Goal: Check status: Check status

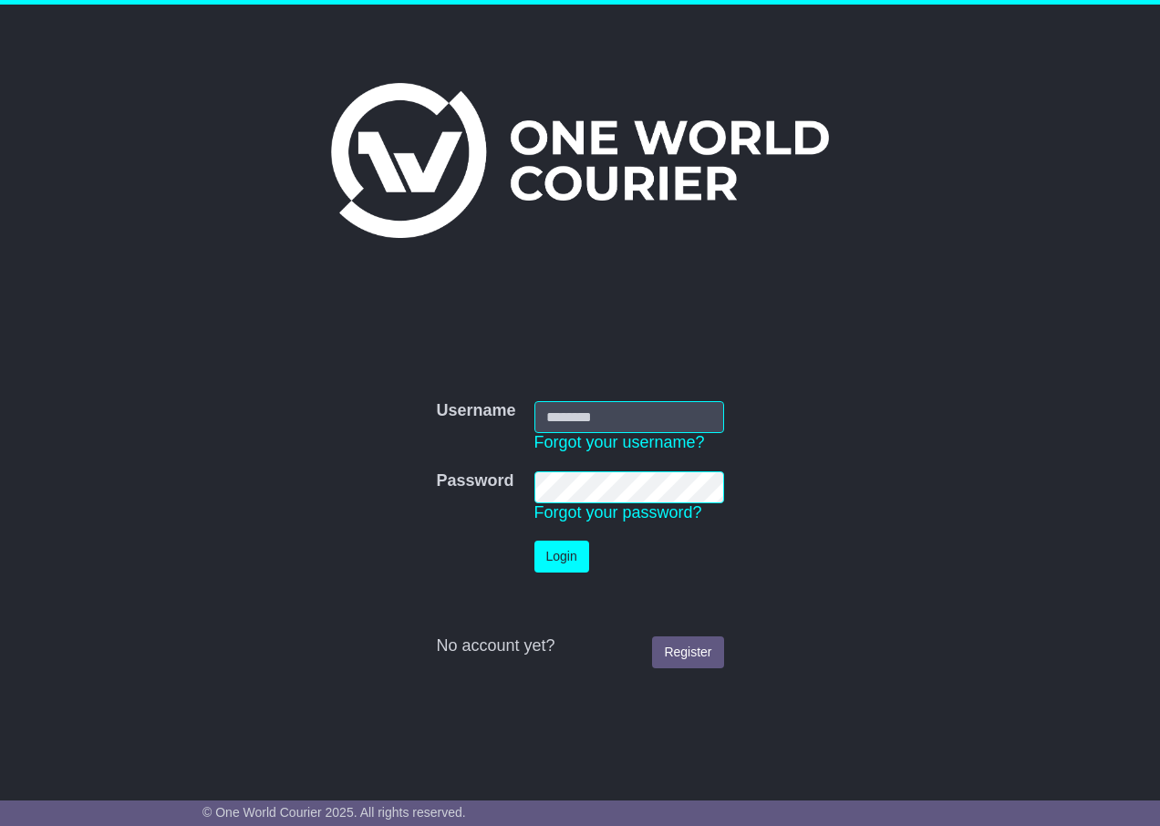
type input "**********"
click at [577, 560] on button "Login" at bounding box center [561, 557] width 55 height 32
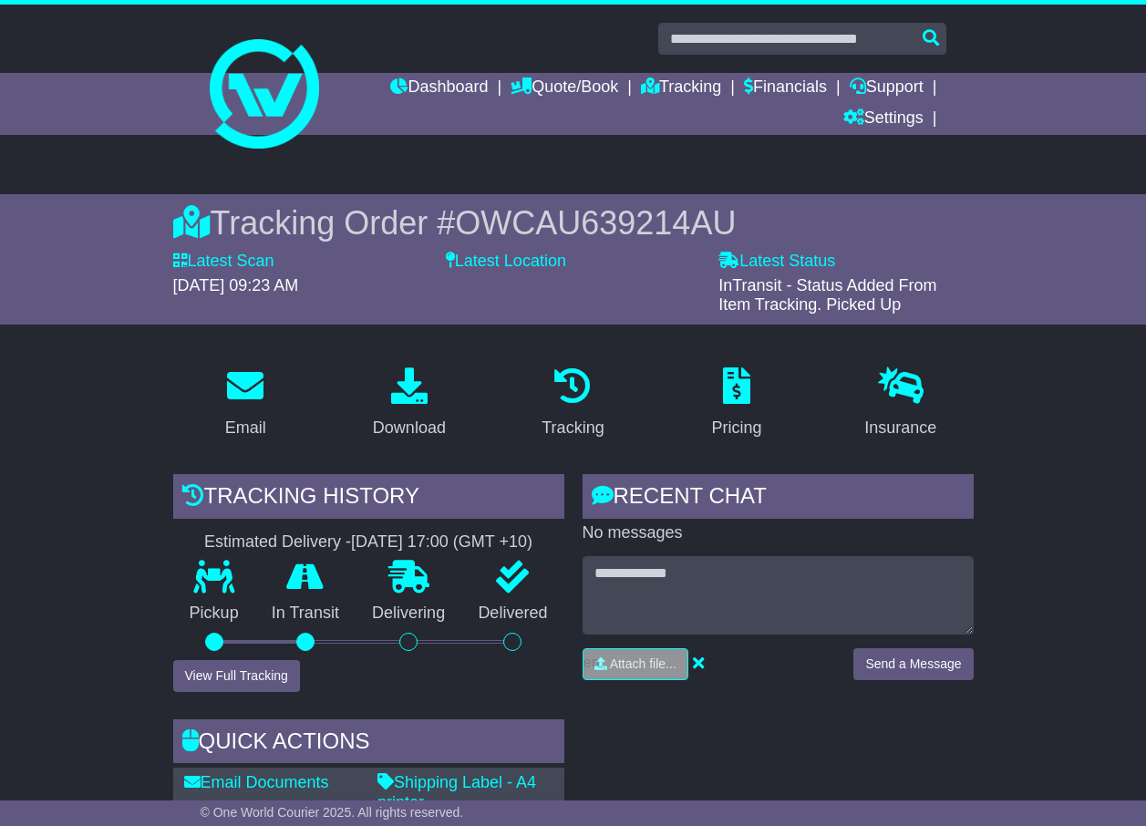
click at [429, 82] on link "Dashboard" at bounding box center [439, 88] width 98 height 31
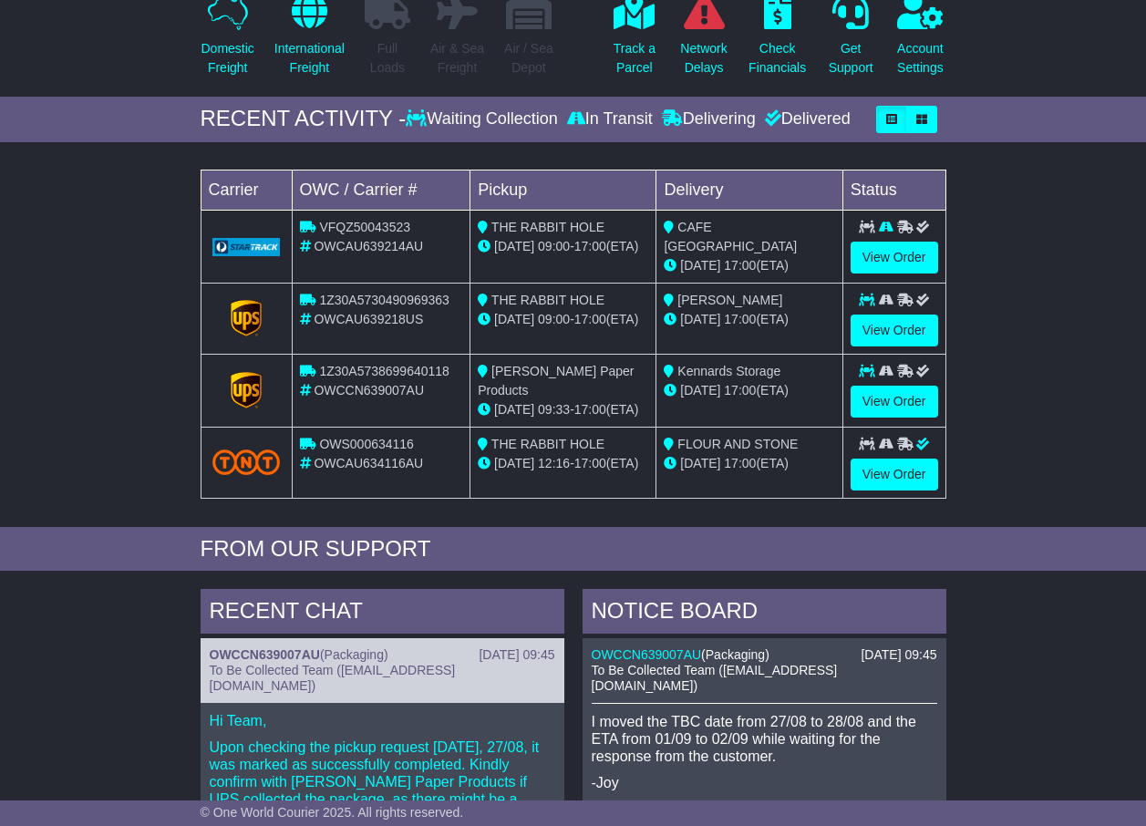
scroll to position [91, 0]
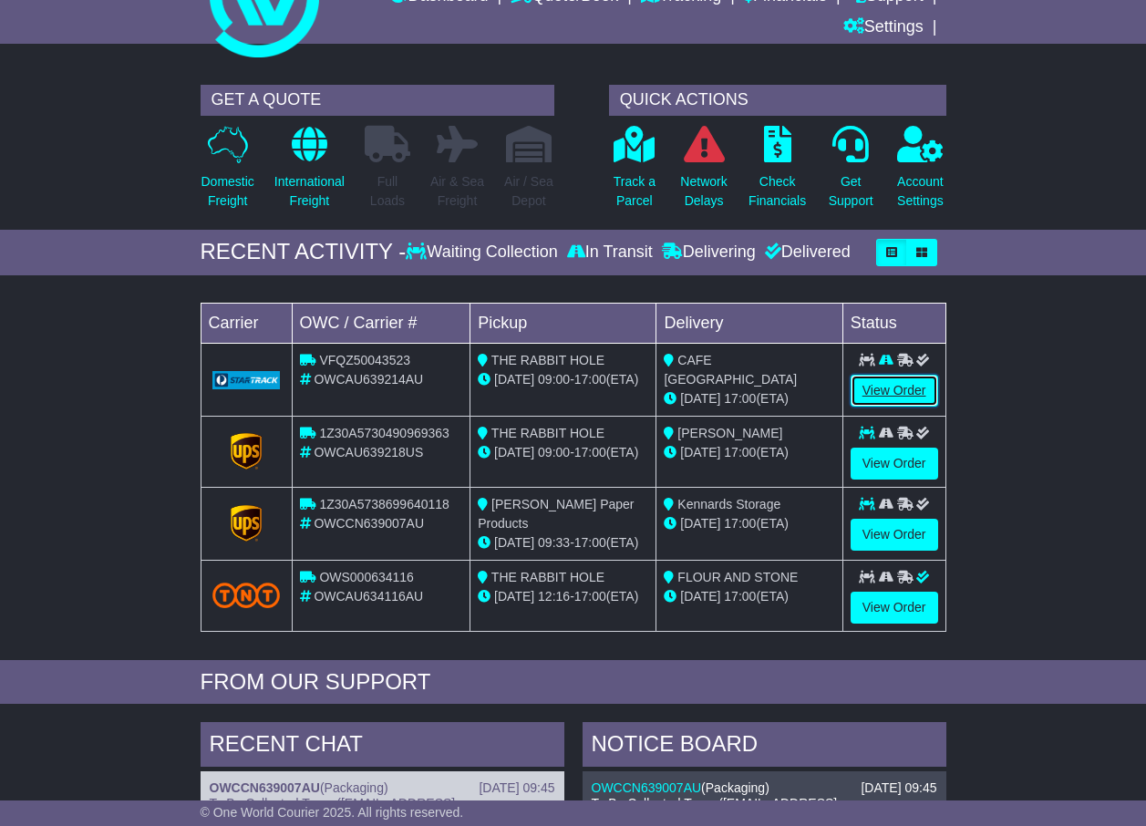
click at [909, 393] on link "View Order" at bounding box center [895, 391] width 88 height 32
click at [640, 201] on p "Track a Parcel" at bounding box center [635, 191] width 42 height 38
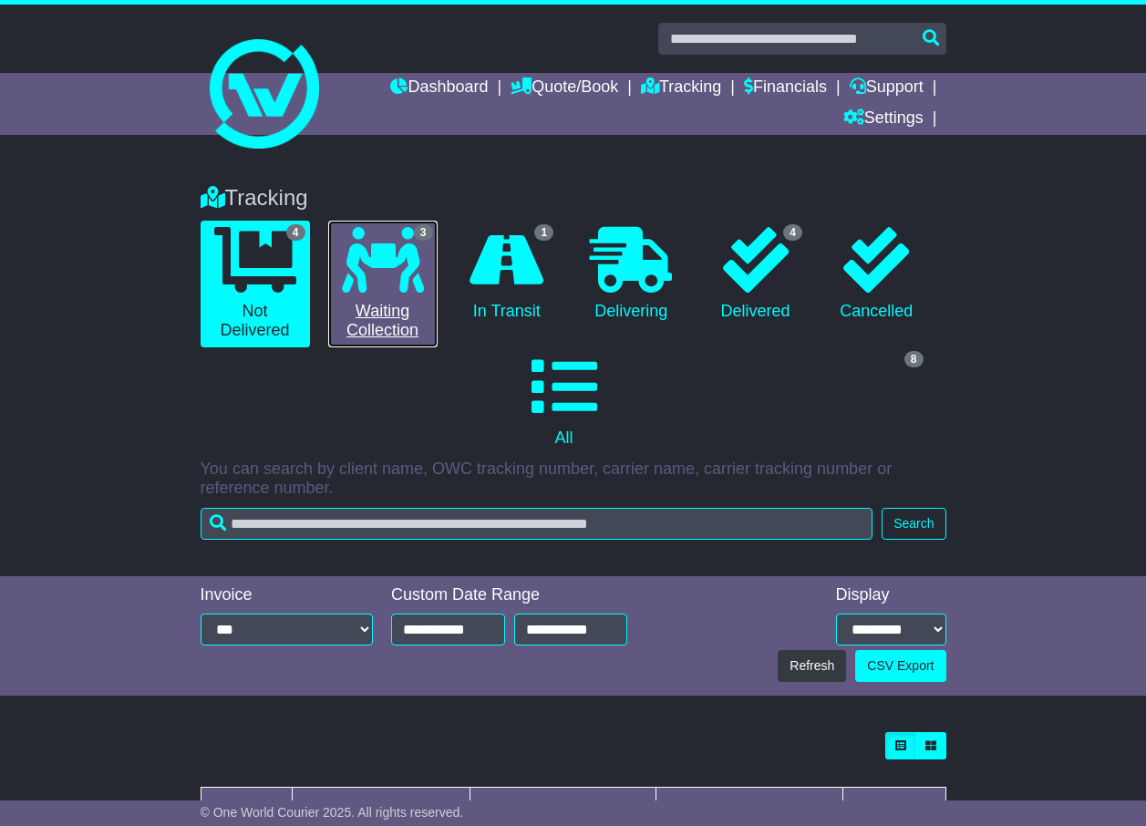
click at [412, 301] on link "3 Waiting Collection" at bounding box center [382, 284] width 109 height 127
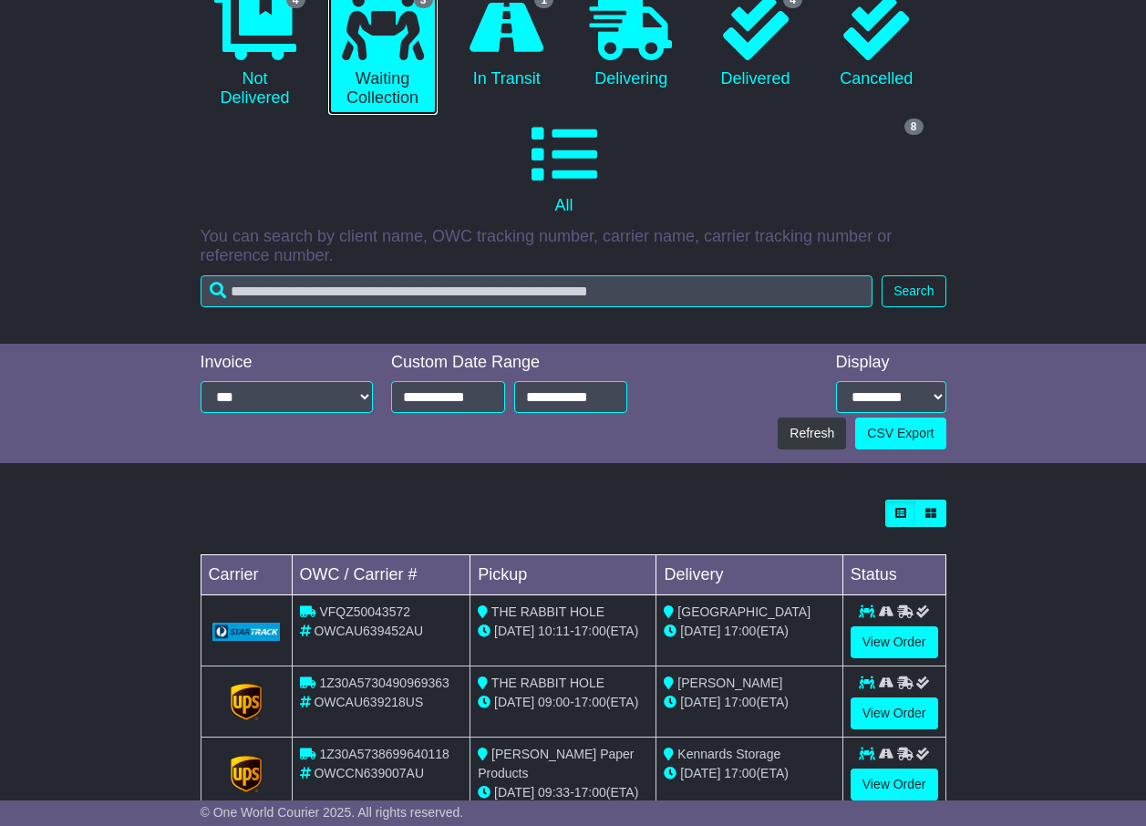
scroll to position [274, 0]
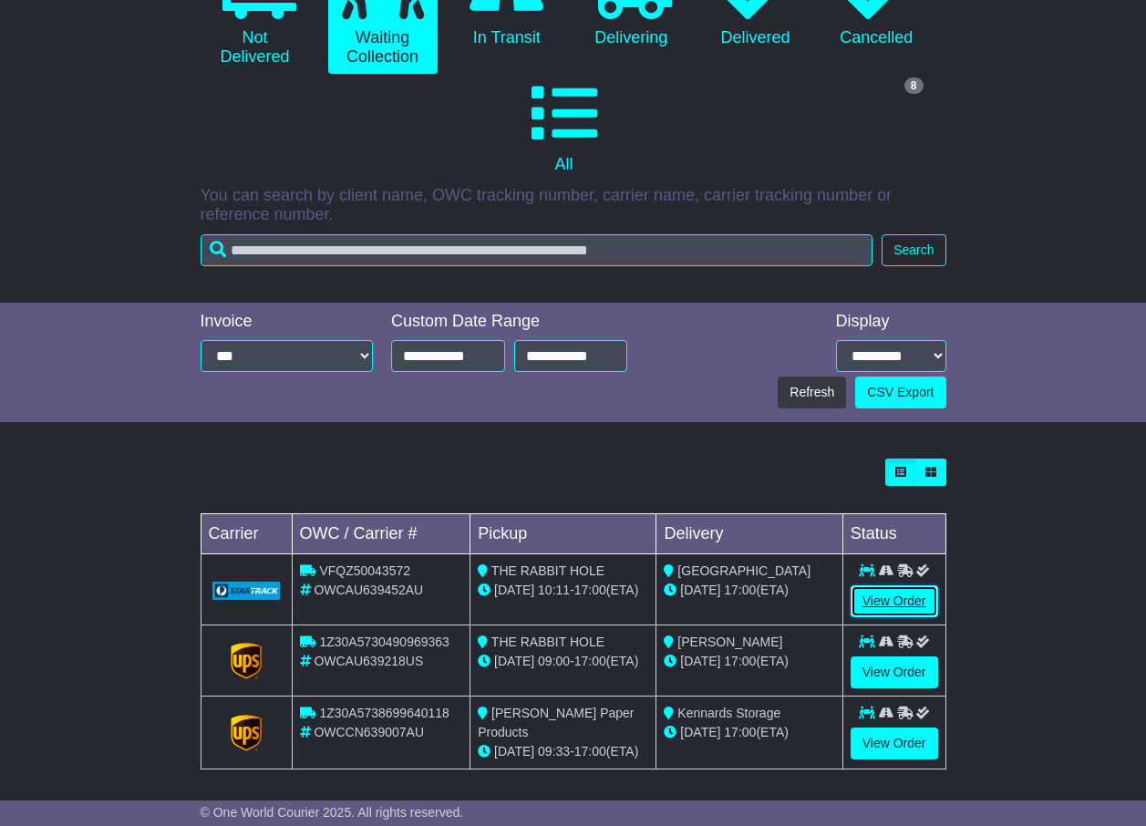
click at [885, 601] on link "View Order" at bounding box center [895, 601] width 88 height 32
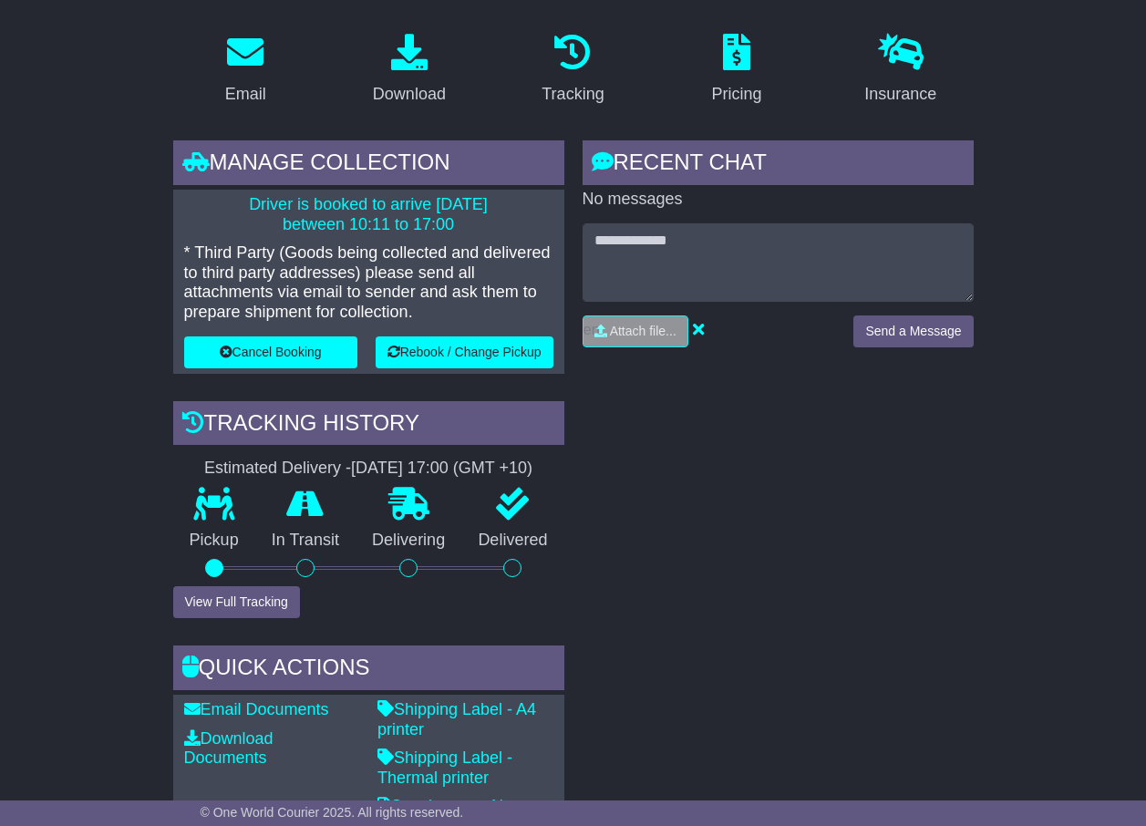
scroll to position [274, 0]
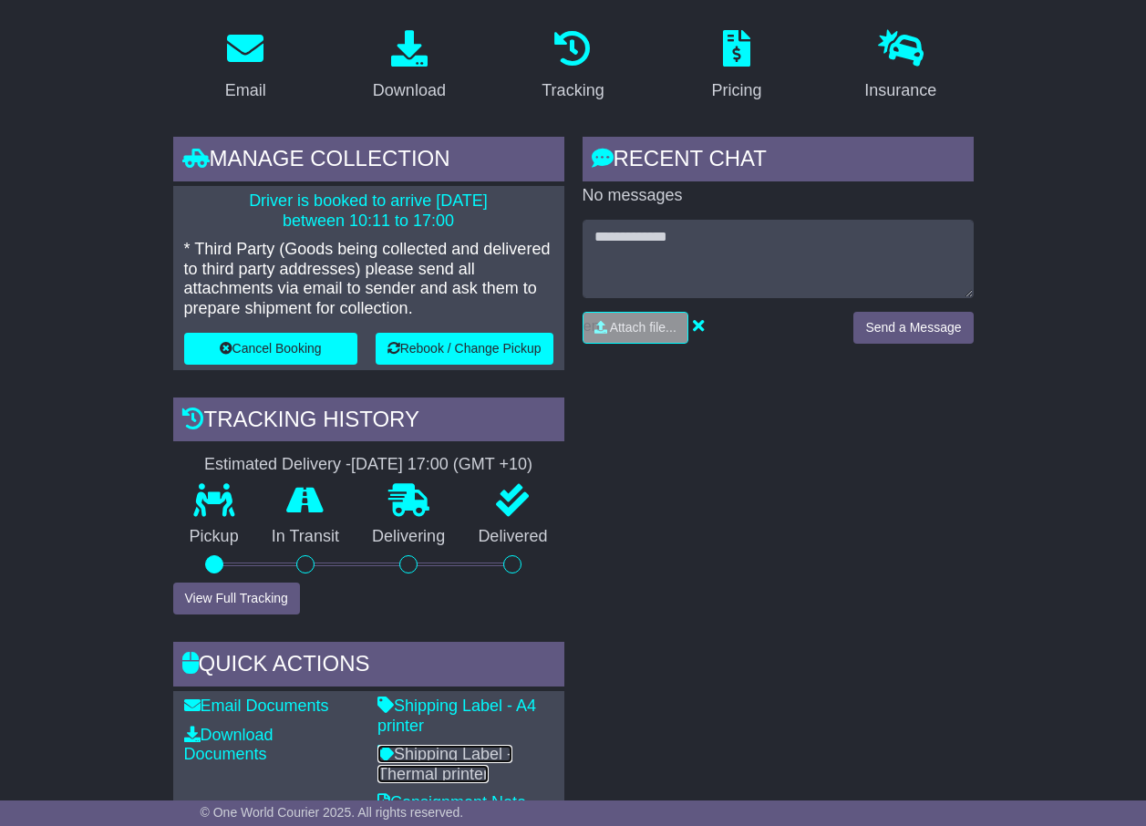
click at [482, 761] on link "Shipping Label - Thermal printer" at bounding box center [445, 764] width 135 height 38
